Goal: Information Seeking & Learning: Check status

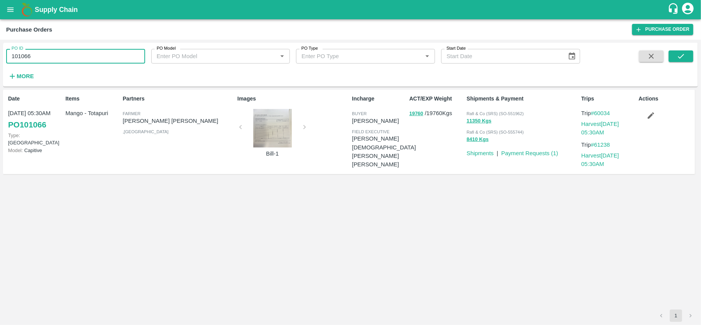
drag, startPoint x: 0, startPoint y: 0, endPoint x: 61, endPoint y: 55, distance: 81.7
click at [61, 55] on input "101066" at bounding box center [75, 56] width 139 height 15
paste input "text"
click at [675, 54] on button "submit" at bounding box center [680, 56] width 25 height 12
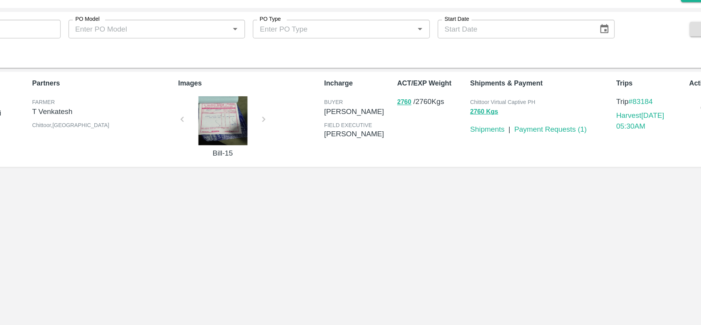
click at [508, 114] on span "Chittoor Virtual Captive PH" at bounding box center [491, 113] width 51 height 5
copy p "Chittoor Virtual Captive PH 2760 Kgs"
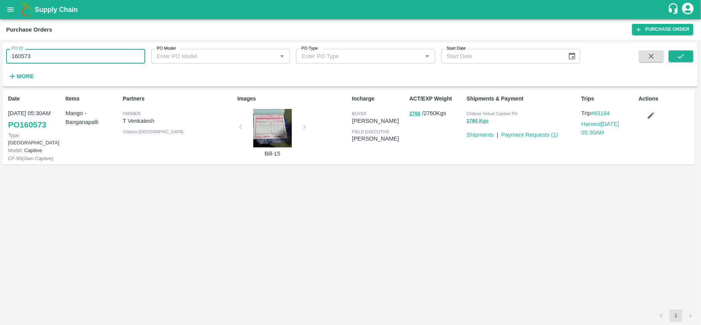
click at [61, 51] on input "160573" at bounding box center [75, 56] width 139 height 15
paste input "text"
click at [685, 53] on button "submit" at bounding box center [680, 56] width 25 height 12
click at [73, 60] on input "164494" at bounding box center [75, 56] width 139 height 15
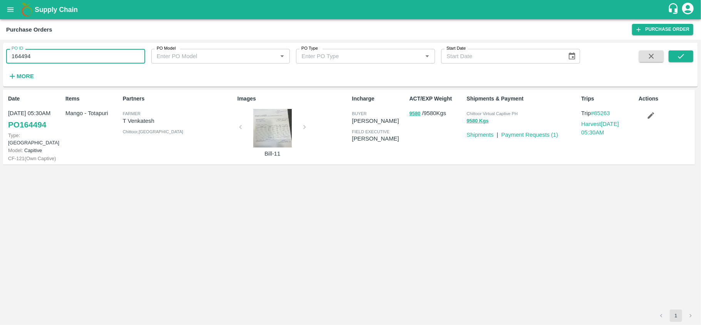
click at [73, 60] on input "164494" at bounding box center [75, 56] width 139 height 15
paste input "text"
click at [680, 57] on icon "submit" at bounding box center [681, 56] width 8 height 8
click at [85, 56] on input "162334" at bounding box center [75, 56] width 139 height 15
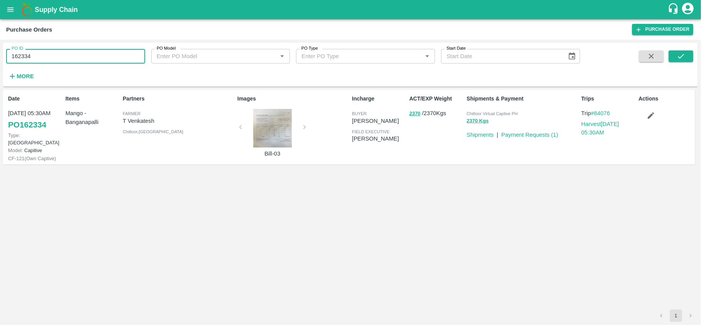
paste input "text"
type input "162341"
click at [687, 55] on button "submit" at bounding box center [680, 56] width 25 height 12
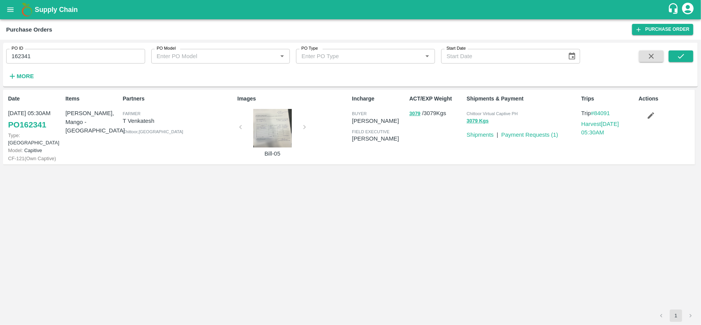
click at [493, 115] on span "Chittoor Virtual Captive PH" at bounding box center [491, 113] width 51 height 5
copy p "Chittoor Virtual Captive PH 3079 Kgs"
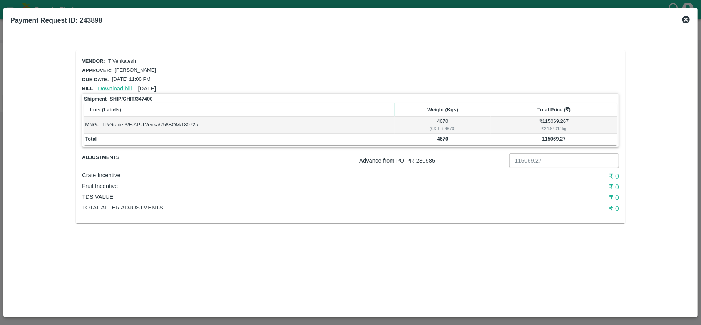
click at [110, 88] on link "Download bill" at bounding box center [115, 88] width 34 height 6
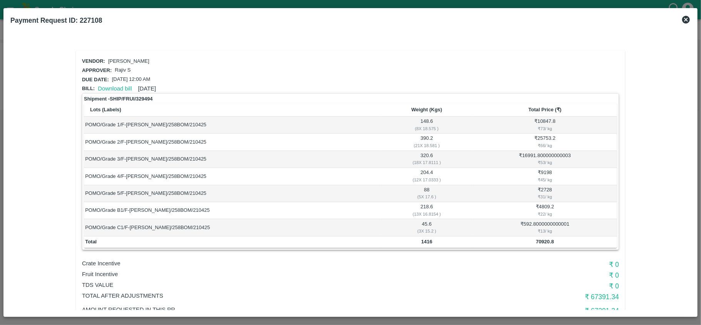
click at [687, 19] on icon at bounding box center [685, 19] width 9 height 9
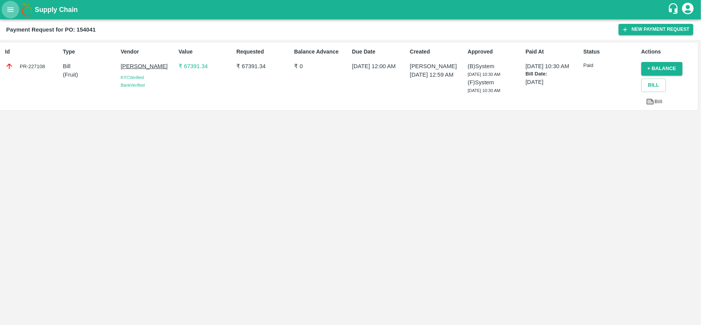
click at [11, 7] on icon "open drawer" at bounding box center [10, 9] width 8 height 8
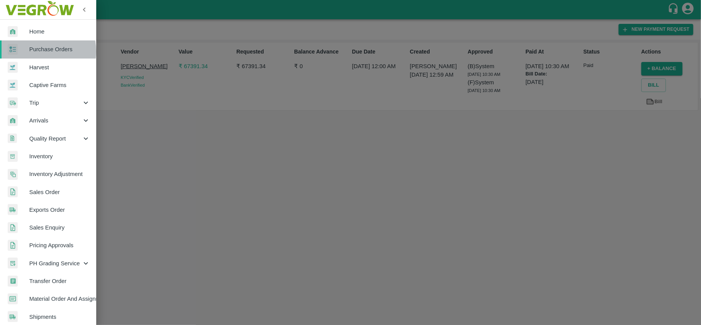
click at [38, 52] on span "Purchase Orders" at bounding box center [59, 49] width 61 height 8
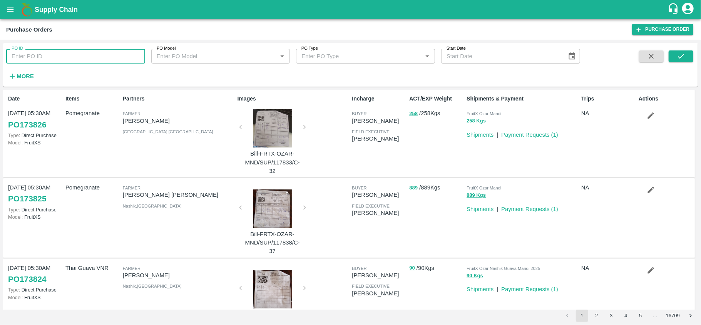
click at [65, 54] on input "PO ID" at bounding box center [75, 56] width 139 height 15
paste input "173127"
click at [685, 56] on button "submit" at bounding box center [680, 56] width 25 height 12
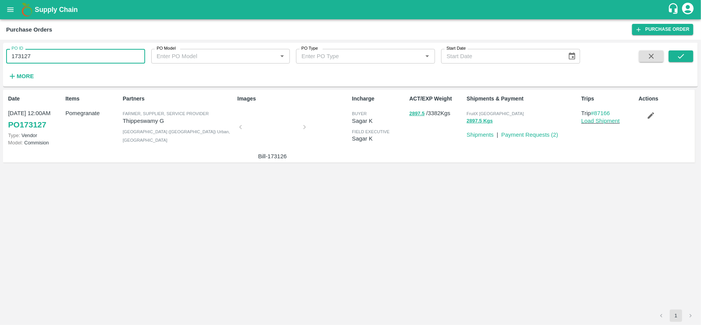
click at [54, 62] on input "173127" at bounding box center [75, 56] width 139 height 15
paste input "text"
click at [678, 54] on icon "submit" at bounding box center [681, 56] width 8 height 8
click at [107, 63] on input "172878" at bounding box center [75, 56] width 139 height 15
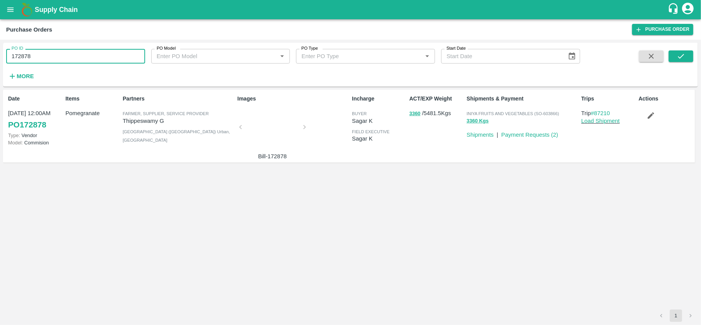
click at [107, 63] on input "172878" at bounding box center [75, 56] width 139 height 15
paste input "text"
click at [688, 55] on button "submit" at bounding box center [680, 56] width 25 height 12
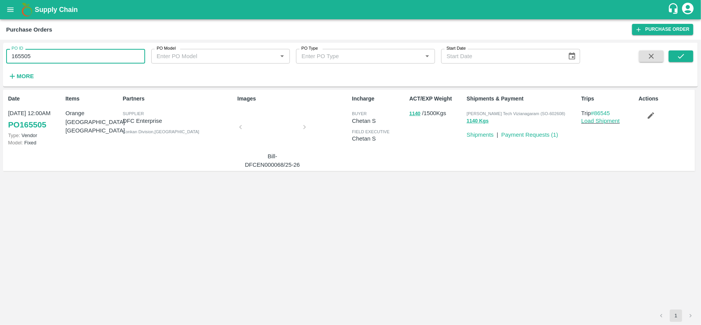
click at [53, 58] on input "165505" at bounding box center [75, 56] width 139 height 15
paste input "text"
type input "170464"
click at [675, 54] on button "submit" at bounding box center [680, 56] width 25 height 12
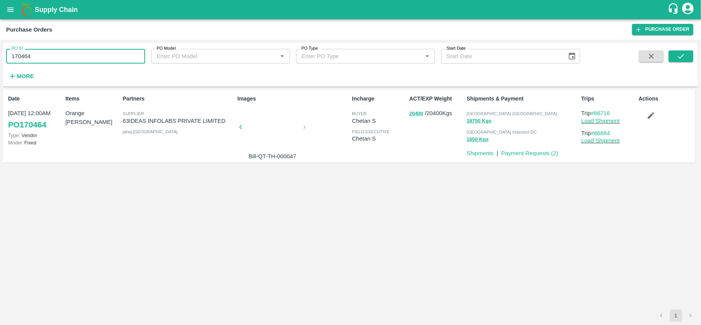
click at [79, 59] on input "170464" at bounding box center [75, 56] width 139 height 15
paste input "text"
click at [680, 57] on icon "submit" at bounding box center [681, 56] width 8 height 8
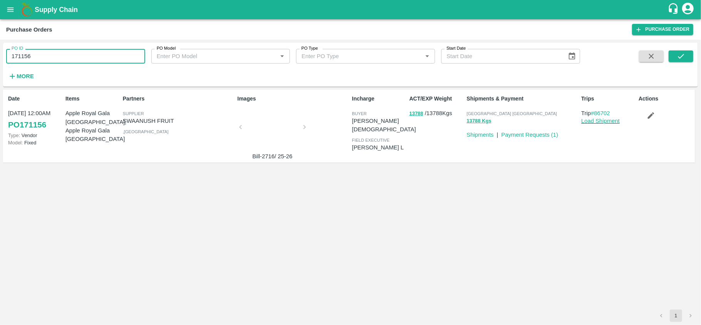
click at [97, 60] on input "171156" at bounding box center [75, 56] width 139 height 15
paste input "text"
click at [685, 56] on button "submit" at bounding box center [680, 56] width 25 height 12
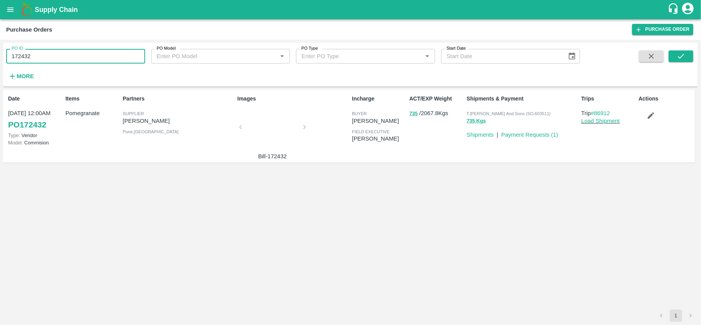
click at [85, 58] on input "172432" at bounding box center [75, 56] width 139 height 15
paste input "text"
click at [675, 58] on button "submit" at bounding box center [680, 56] width 25 height 12
click at [84, 54] on input "171822" at bounding box center [75, 56] width 139 height 15
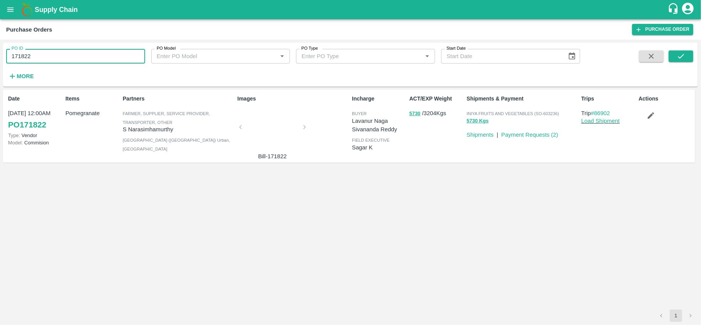
click at [84, 54] on input "171822" at bounding box center [75, 56] width 139 height 15
paste input "text"
type input "171457"
click at [680, 59] on icon "submit" at bounding box center [681, 56] width 8 height 8
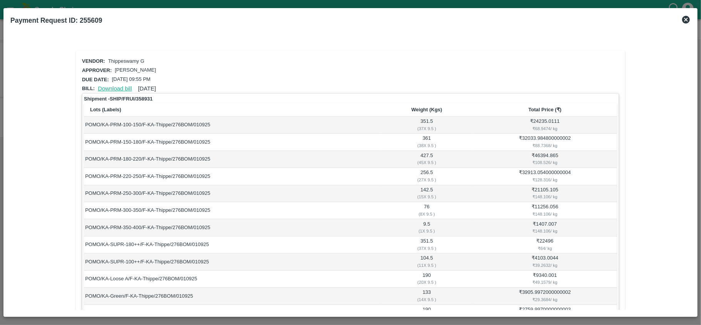
click at [119, 88] on link "Download bill" at bounding box center [115, 88] width 34 height 6
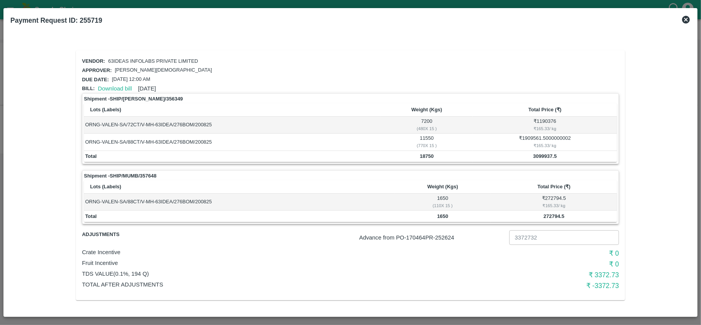
click at [450, 237] on p "Advance from PO- 170464 PR- 252624" at bounding box center [432, 237] width 147 height 8
copy p "252624"
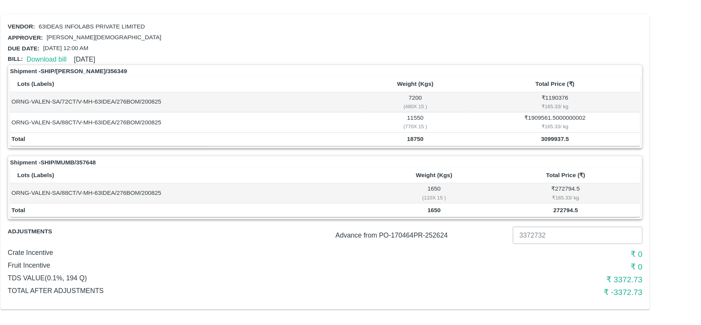
click at [443, 197] on td "1650 ( 110 X 15 )" at bounding box center [442, 202] width 96 height 17
copy td "1650"
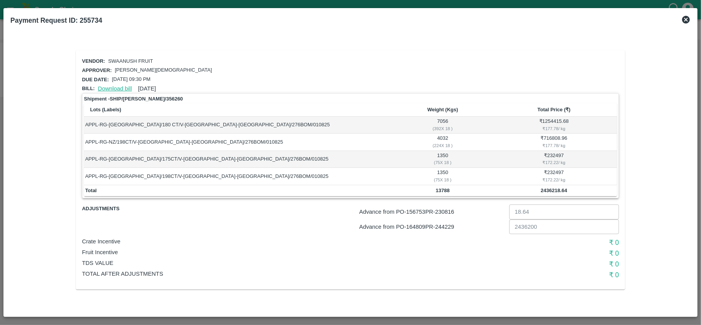
click at [119, 87] on link "Download bill" at bounding box center [115, 88] width 34 height 6
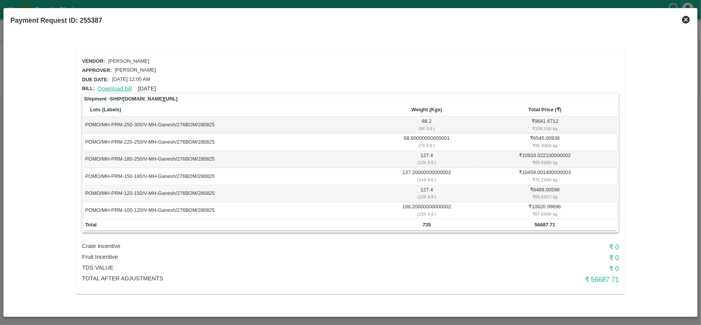
click at [115, 87] on link "Download bill" at bounding box center [115, 88] width 34 height 6
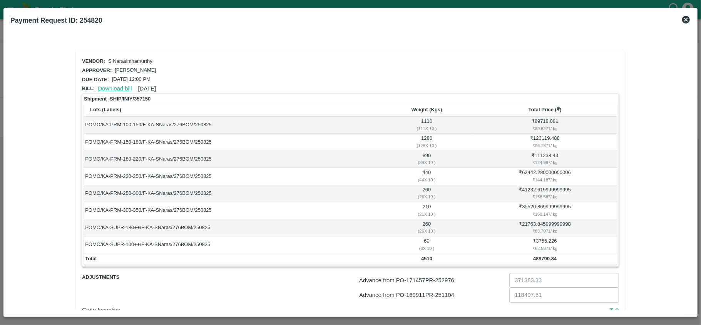
click at [110, 85] on link "Download bill" at bounding box center [115, 88] width 34 height 6
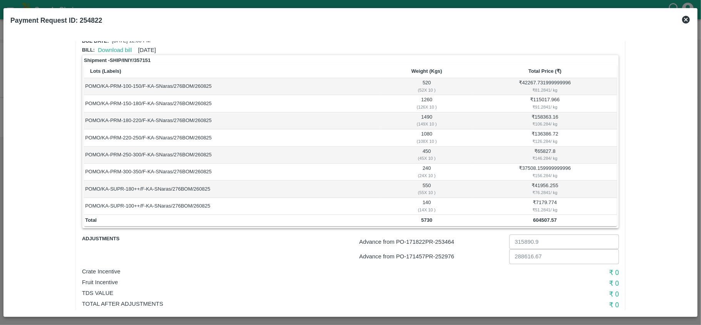
scroll to position [42, 0]
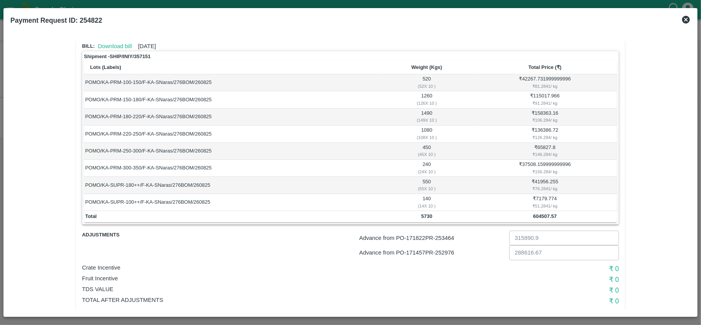
click at [447, 239] on p "Advance from PO- 171822 PR- 253464" at bounding box center [432, 238] width 147 height 8
copy p "253464"
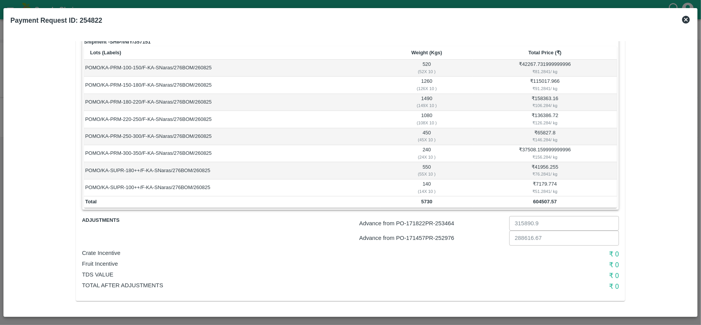
click at [449, 239] on p "Advance from PO- 171457 PR- 252976" at bounding box center [432, 238] width 147 height 8
copy p "252976"
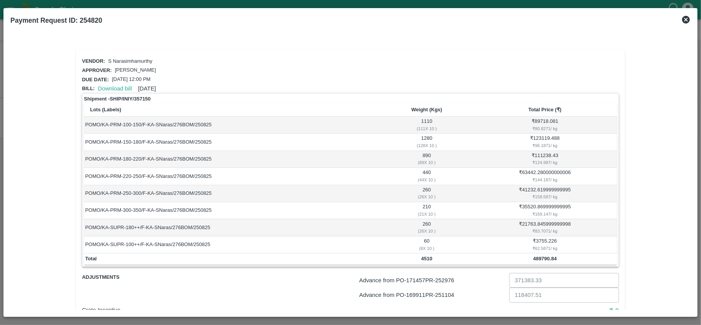
scroll to position [57, 0]
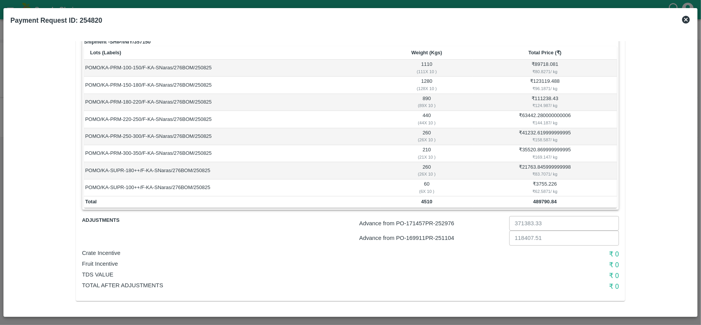
click at [444, 225] on p "Advance from PO- 171457 PR- 252976" at bounding box center [432, 223] width 147 height 8
copy p "252976"
click at [445, 234] on p "Advance from PO- 169911 PR- 251104" at bounding box center [432, 238] width 147 height 8
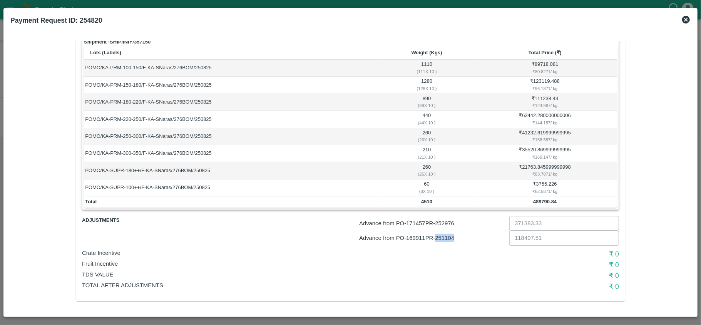
copy p "251104"
